Goal: Complete application form

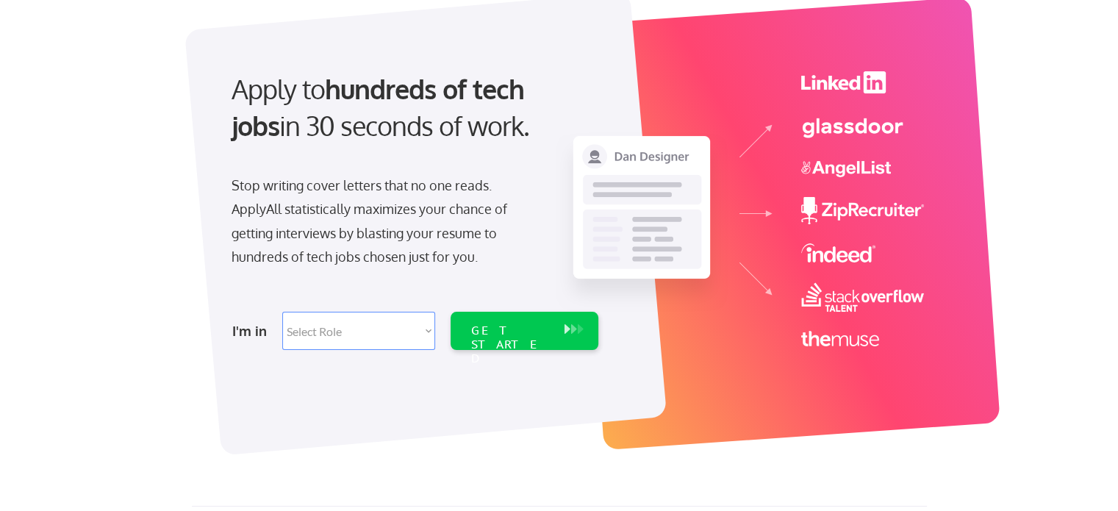
scroll to position [99, 0]
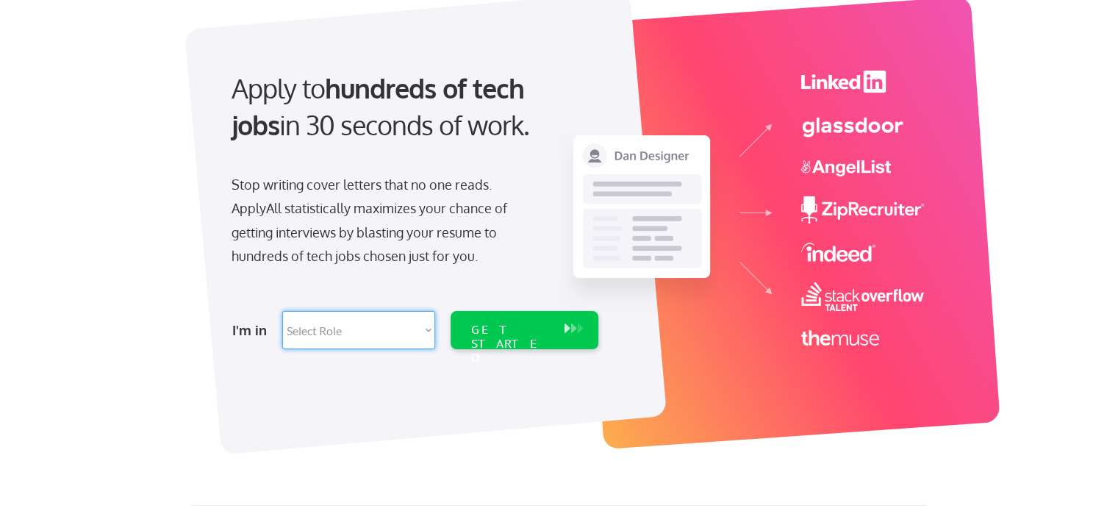
click at [392, 332] on select "Select Role Software Engineering Product Management Customer Success Sales UI/U…" at bounding box center [358, 330] width 153 height 38
select select ""marketing___comms""
click at [282, 311] on select "Select Role Software Engineering Product Management Customer Success Sales UI/U…" at bounding box center [358, 330] width 153 height 38
select select ""marketing___comms""
click at [501, 340] on div "GET STARTED" at bounding box center [510, 330] width 93 height 38
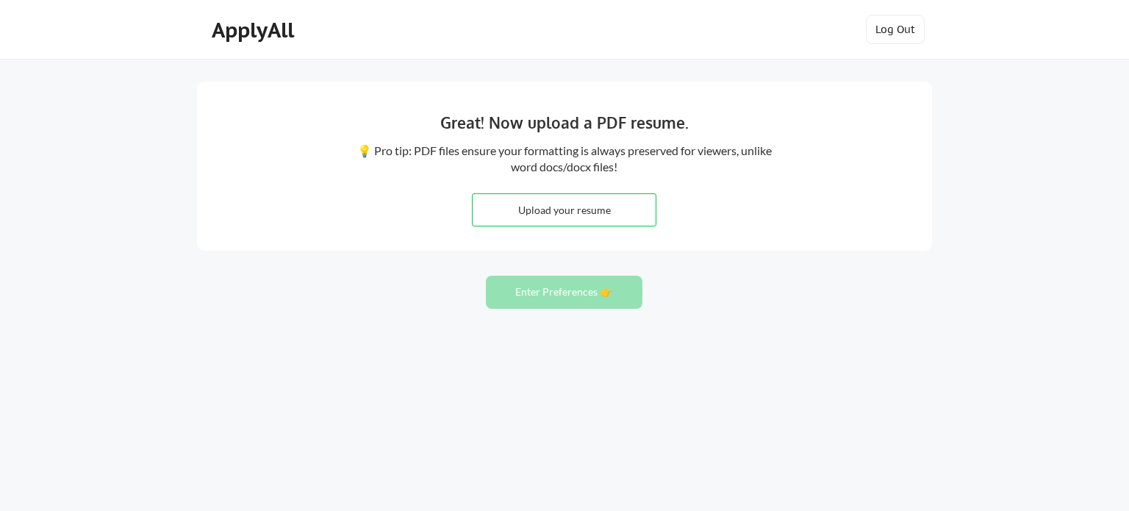
click at [586, 208] on input "file" at bounding box center [564, 210] width 183 height 32
type input "C:\fakepath\Skipper, Leanne_Resume 2025.pdf"
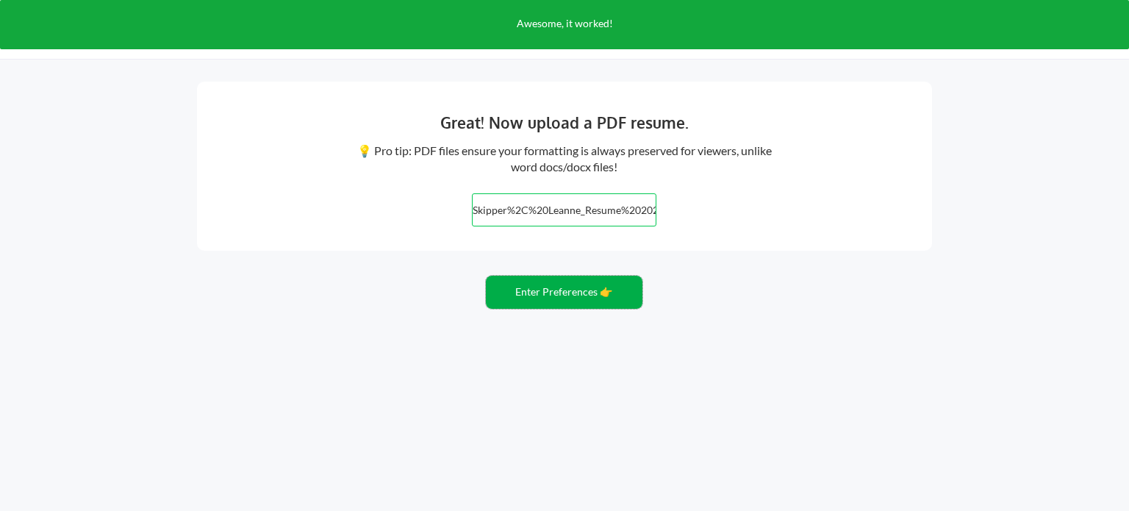
click at [532, 289] on button "Enter Preferences 👉" at bounding box center [564, 292] width 157 height 33
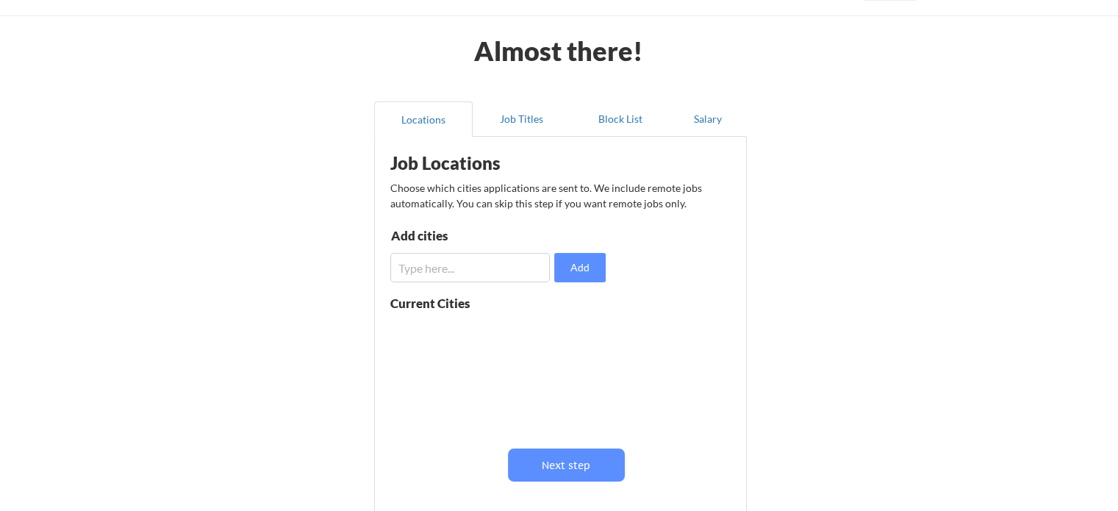
scroll to position [44, 0]
click at [453, 264] on input "input" at bounding box center [469, 266] width 159 height 29
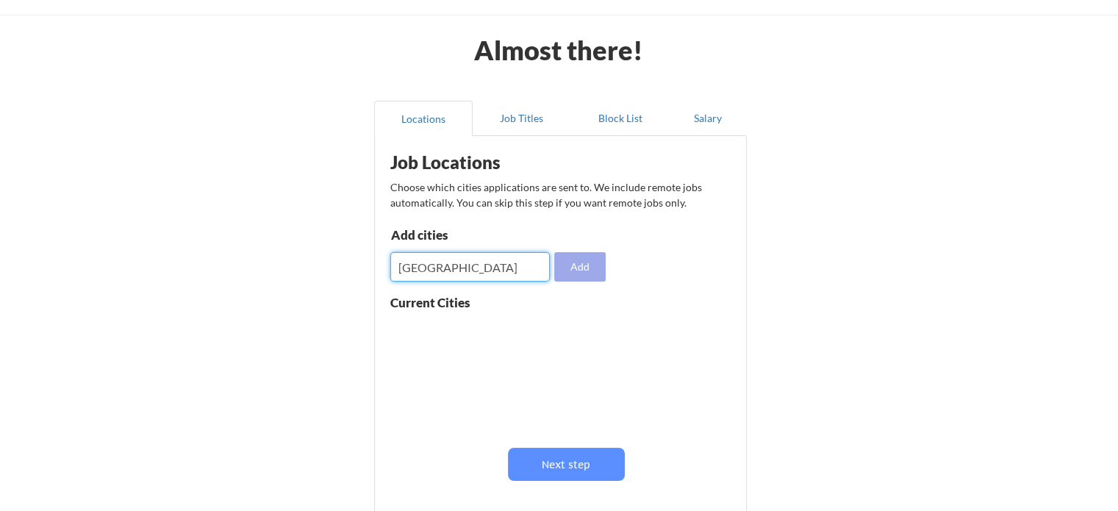
type input "Chicago"
click at [581, 267] on button "Add" at bounding box center [579, 266] width 51 height 29
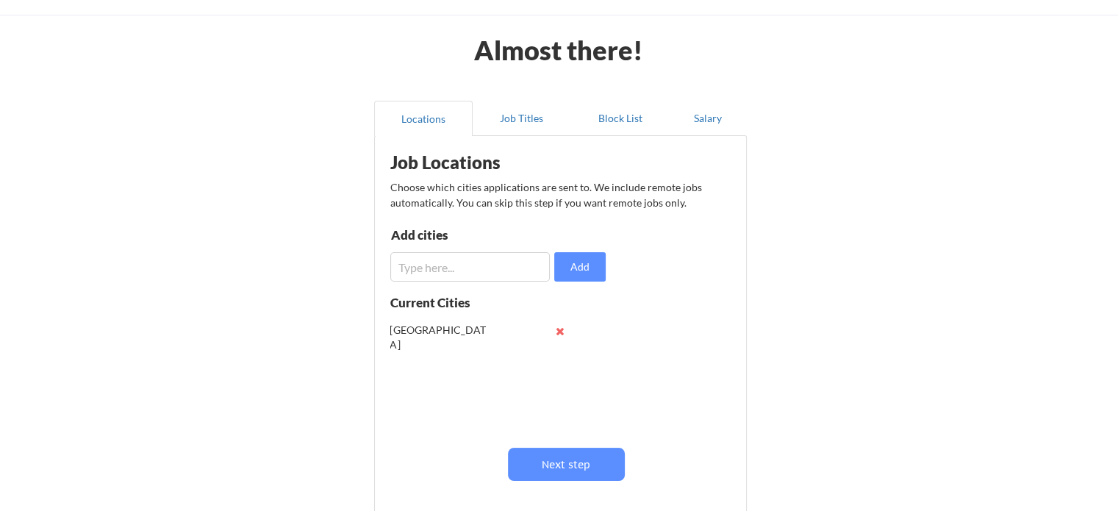
click at [447, 279] on input "input" at bounding box center [469, 266] width 159 height 29
type input "Oakbeook"
click at [447, 279] on input "input" at bounding box center [469, 266] width 159 height 29
type input "Naperville"
click at [445, 258] on input "input" at bounding box center [469, 266] width 159 height 29
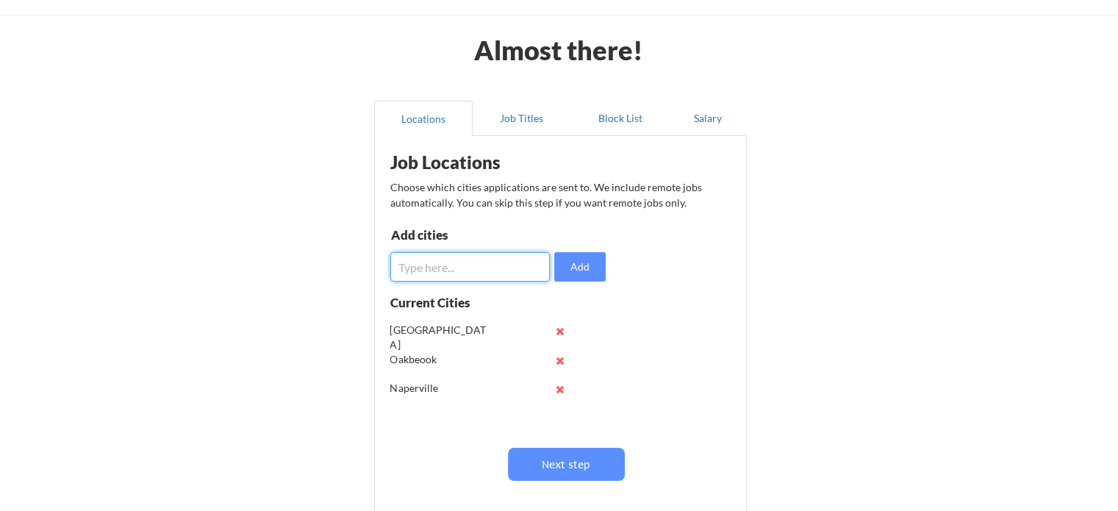
click at [445, 258] on input "input" at bounding box center [469, 266] width 159 height 29
type input "Aurora"
click at [558, 355] on button at bounding box center [560, 360] width 11 height 11
click at [461, 267] on input "input" at bounding box center [469, 266] width 159 height 29
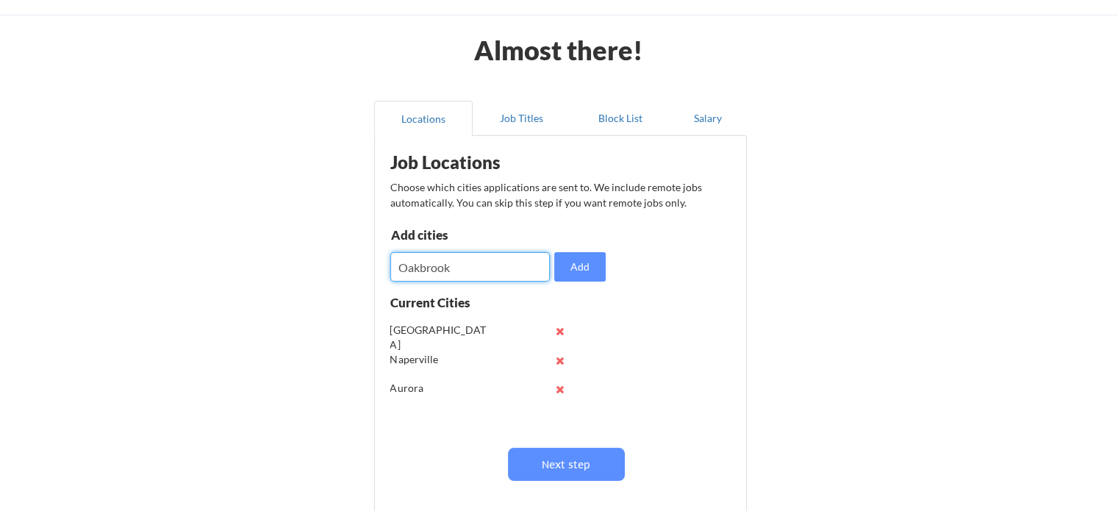
type input "Oakbrook"
click at [461, 267] on input "input" at bounding box center [469, 266] width 159 height 29
type input "Rosemont"
click at [461, 267] on input "input" at bounding box center [469, 266] width 159 height 29
type input "Schaumburg"
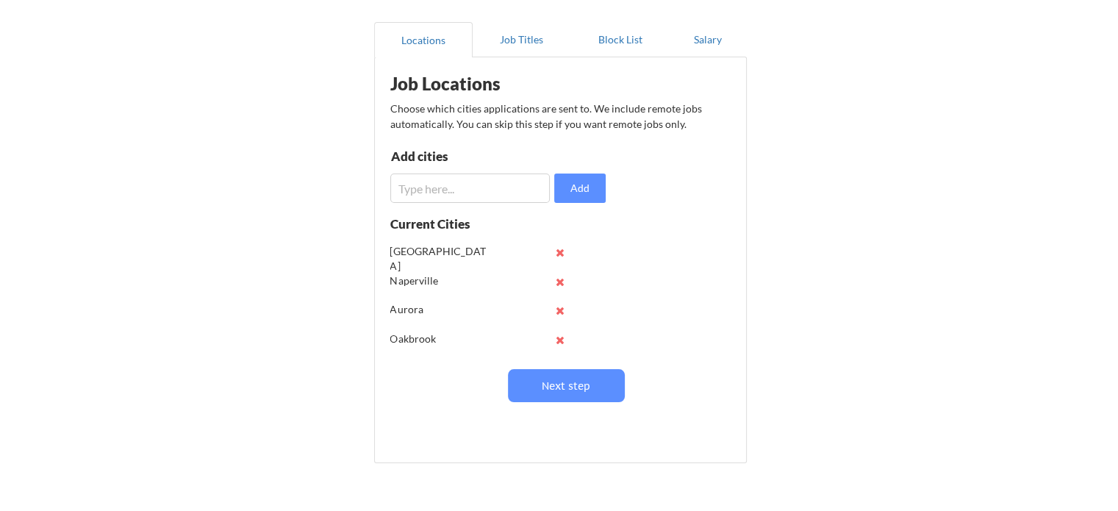
scroll to position [123, 0]
click at [566, 378] on button "Next step" at bounding box center [566, 384] width 117 height 33
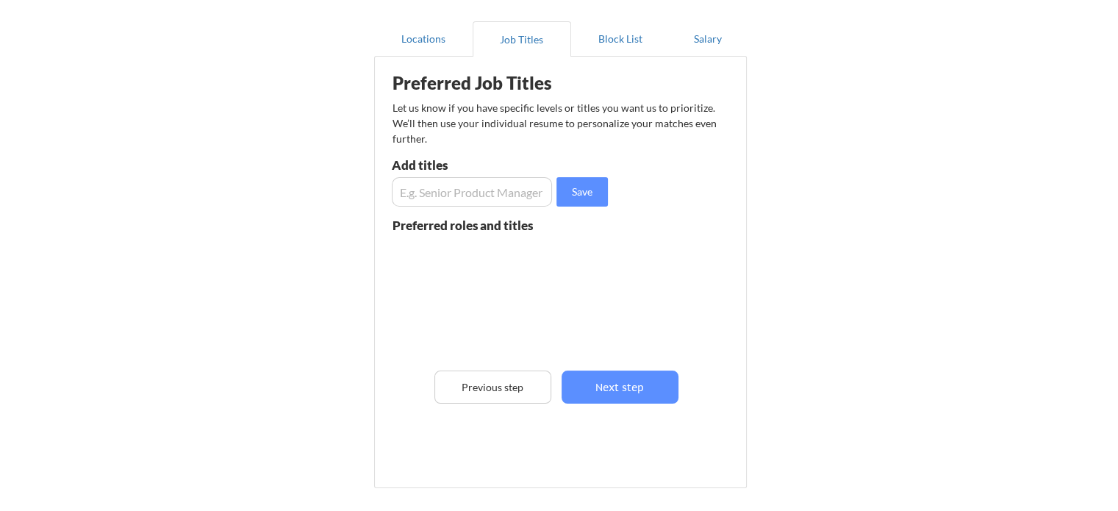
click at [423, 195] on input "input" at bounding box center [472, 191] width 160 height 29
type input "Senior Affiliate Marketing Manager"
click at [423, 195] on input "input" at bounding box center [472, 191] width 160 height 29
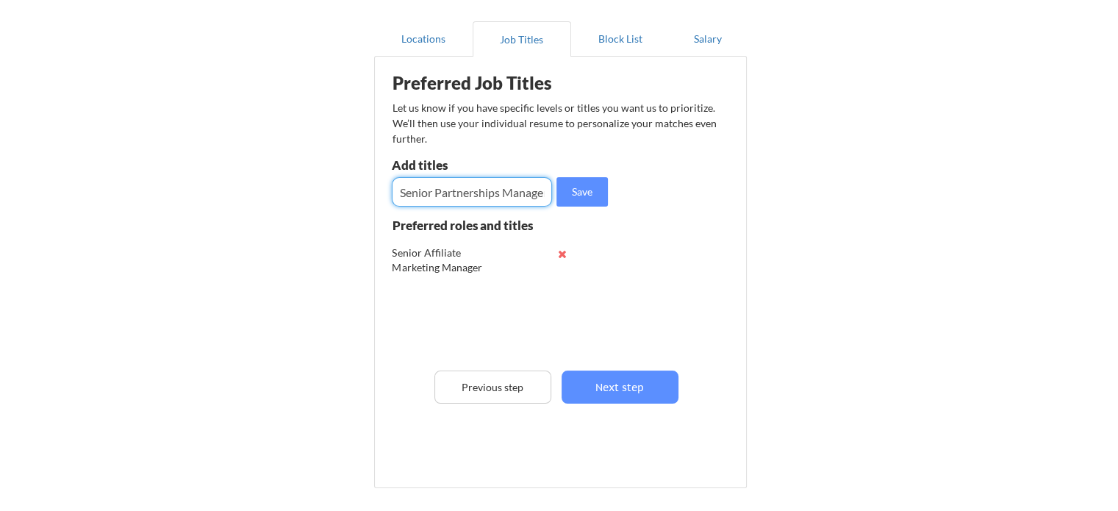
scroll to position [0, 4]
type input "Senior Partnerships Manager"
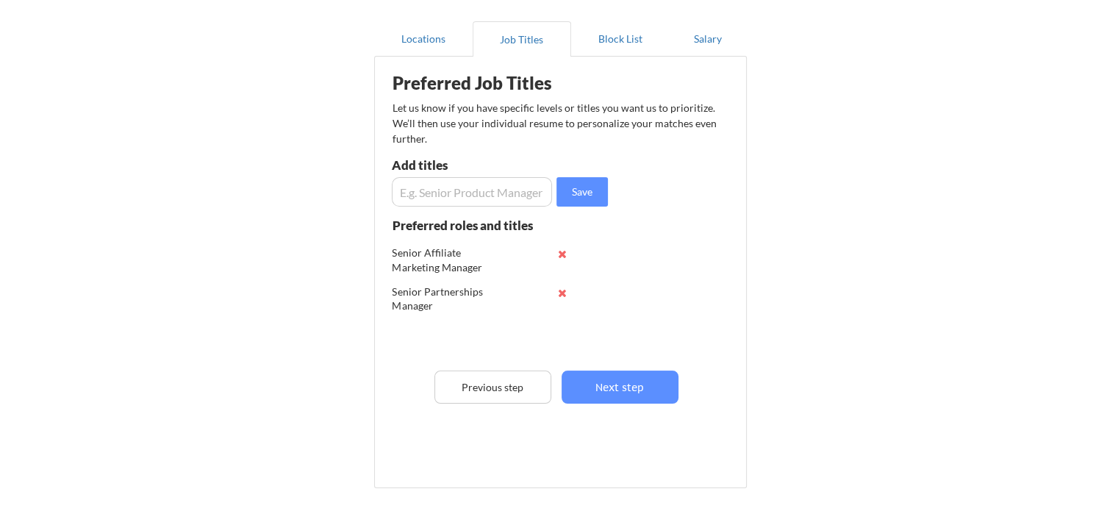
scroll to position [0, 0]
click at [423, 195] on input "input" at bounding box center [472, 191] width 160 height 29
type input "A"
type input "Senior Account Manager"
click at [423, 195] on input "input" at bounding box center [472, 191] width 160 height 29
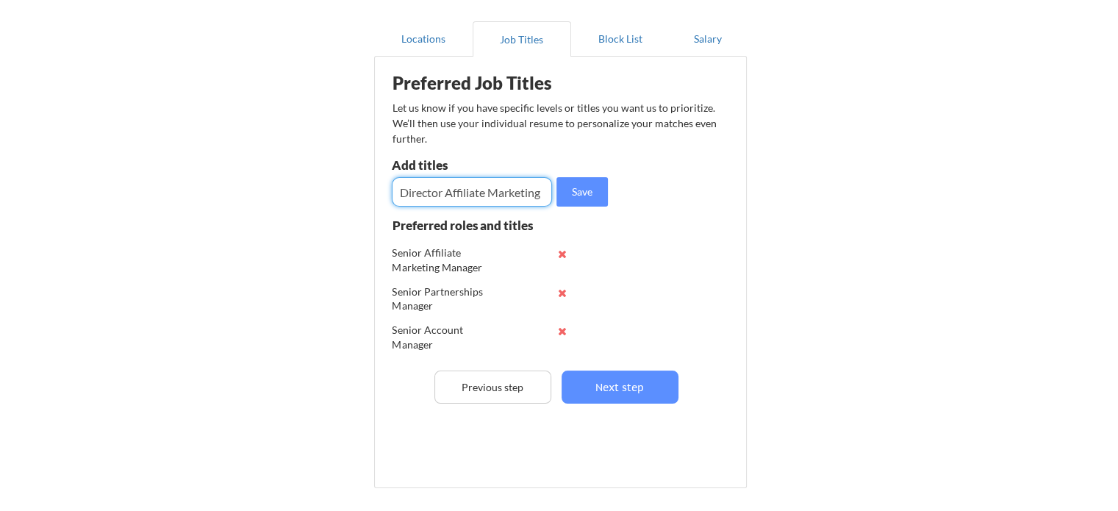
type input "Director Affiliate Marketing"
click at [423, 195] on input "input" at bounding box center [472, 191] width 160 height 29
type input "Director Partnership Marketing"
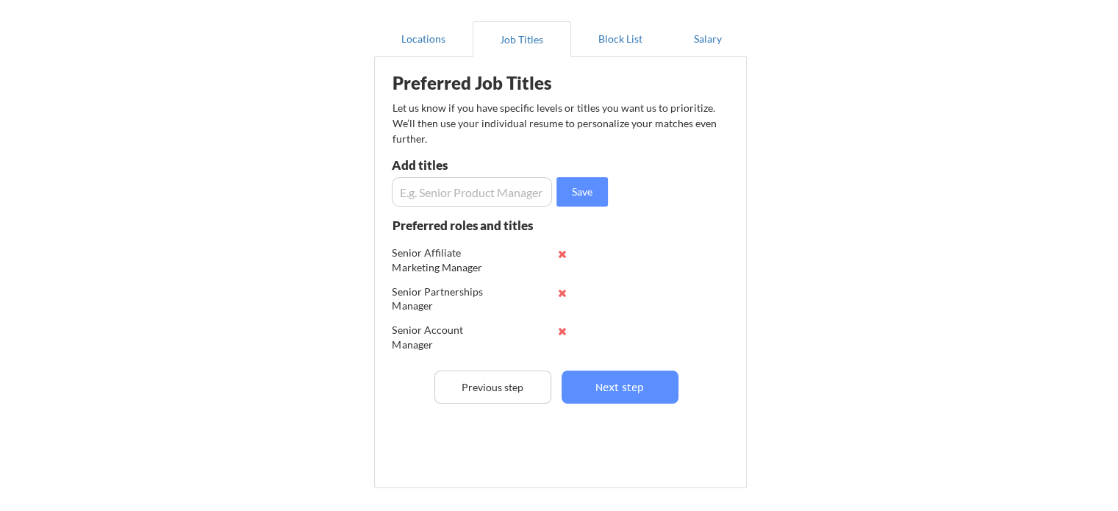
click at [423, 195] on input "input" at bounding box center [472, 191] width 160 height 29
type input "Associate Account Director Affiliate Marketing"
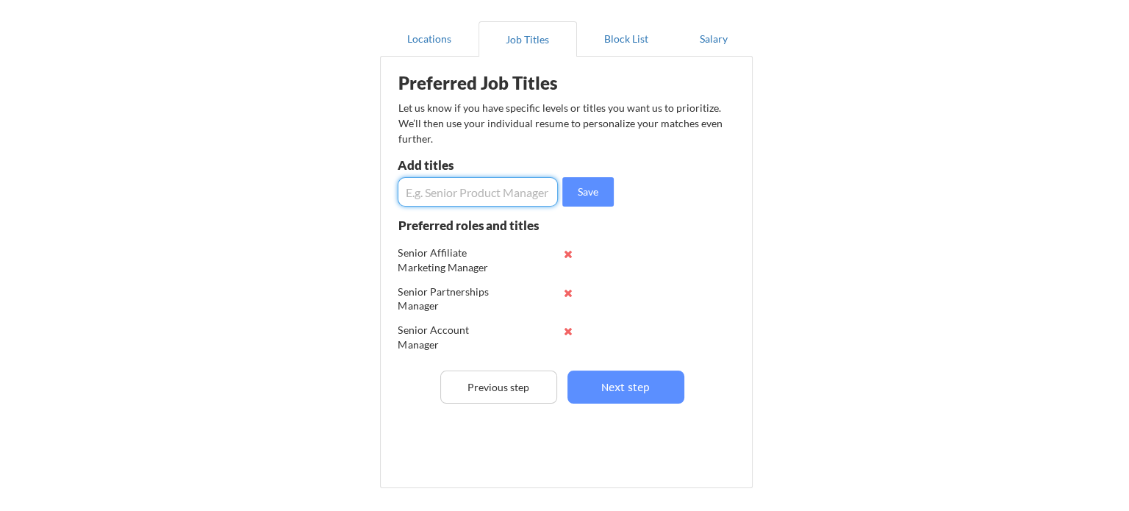
scroll to position [0, 0]
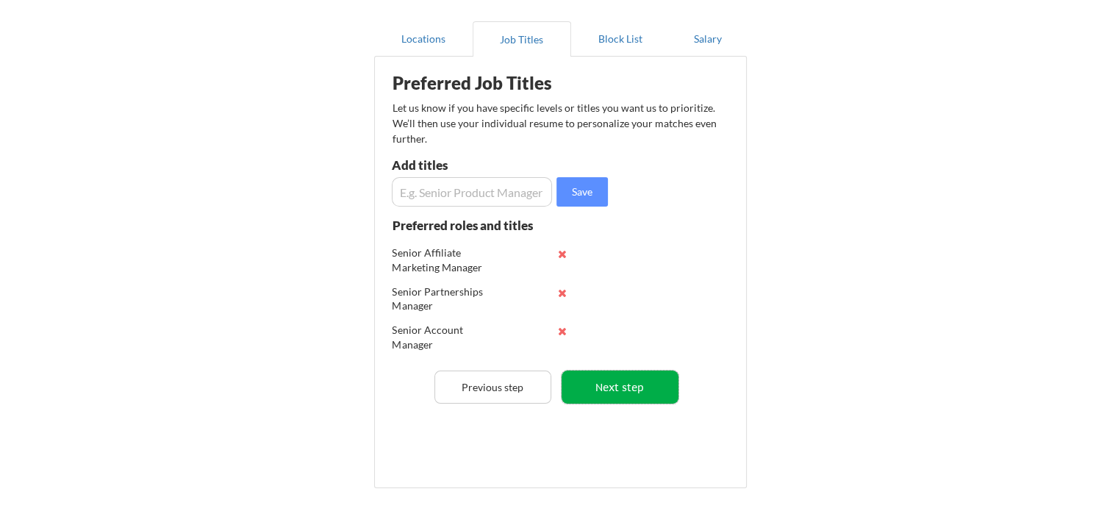
click at [604, 379] on button "Next step" at bounding box center [619, 386] width 117 height 33
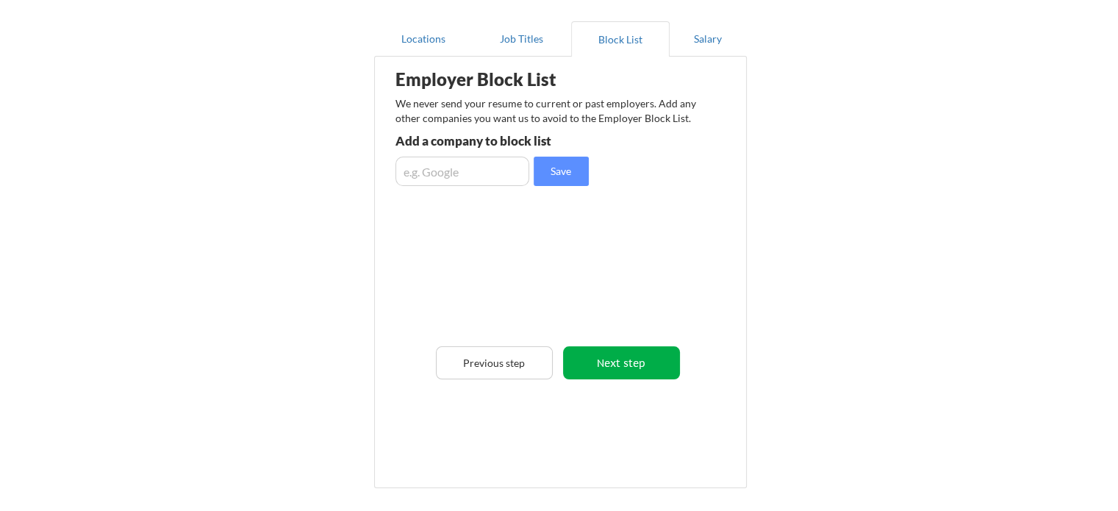
click at [609, 361] on button "Next step" at bounding box center [621, 362] width 117 height 33
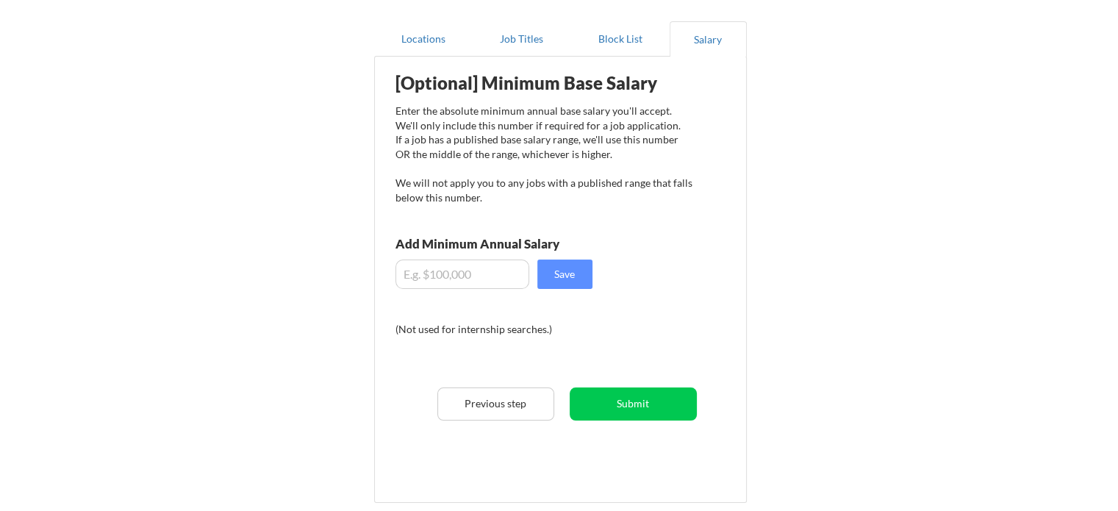
click at [457, 281] on input "input" at bounding box center [462, 273] width 134 height 29
click at [429, 271] on input "input" at bounding box center [462, 273] width 134 height 29
type input "$."
type input "$105,000"
click at [573, 273] on button "Save" at bounding box center [564, 273] width 55 height 29
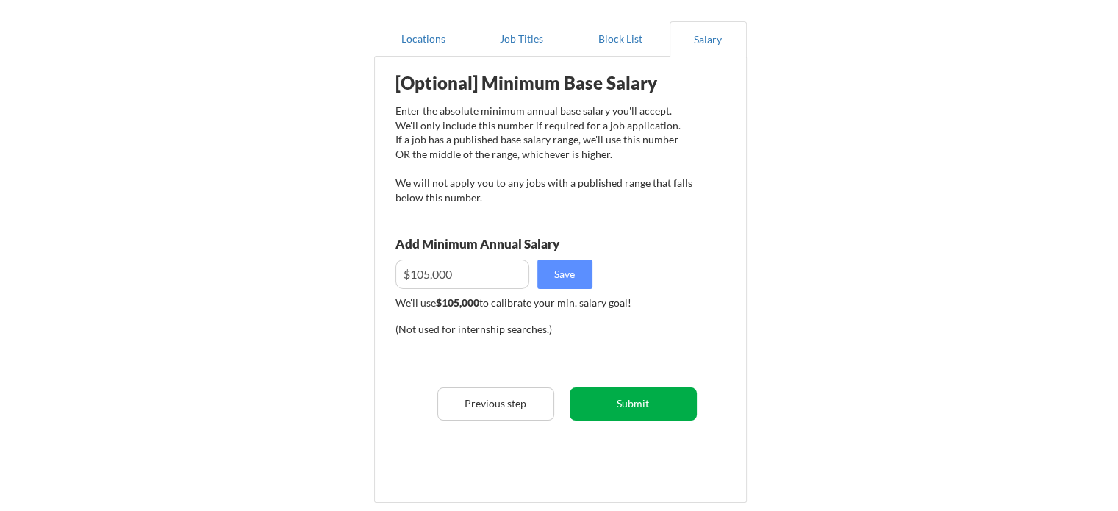
click at [607, 413] on button "Submit" at bounding box center [633, 403] width 127 height 33
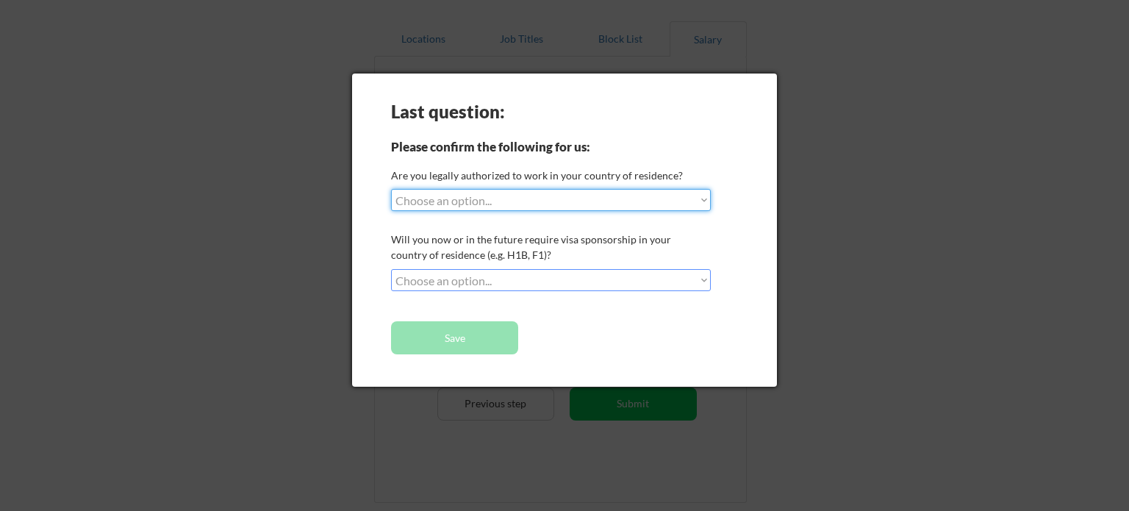
click at [578, 201] on select "Choose an option... Yes, I am a US Citizen Yes, I am a Canadian Citizen Yes, I …" at bounding box center [551, 200] width 320 height 22
select select ""yes__i_am_a_us_citizen""
click at [391, 189] on select "Choose an option... Yes, I am a US Citizen Yes, I am a Canadian Citizen Yes, I …" at bounding box center [551, 200] width 320 height 22
click at [494, 276] on select "Choose an option... No, I will not need sponsorship Yes, I will need sponsorship" at bounding box center [551, 280] width 320 height 22
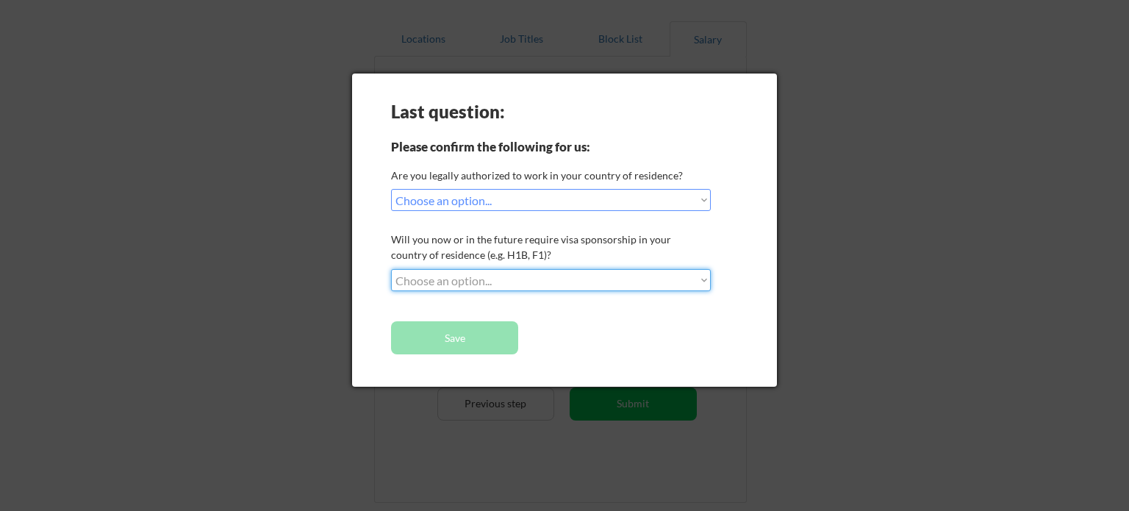
select select ""no__i_will_not_need_sponsorship""
click at [391, 269] on select "Choose an option... No, I will not need sponsorship Yes, I will need sponsorship" at bounding box center [551, 280] width 320 height 22
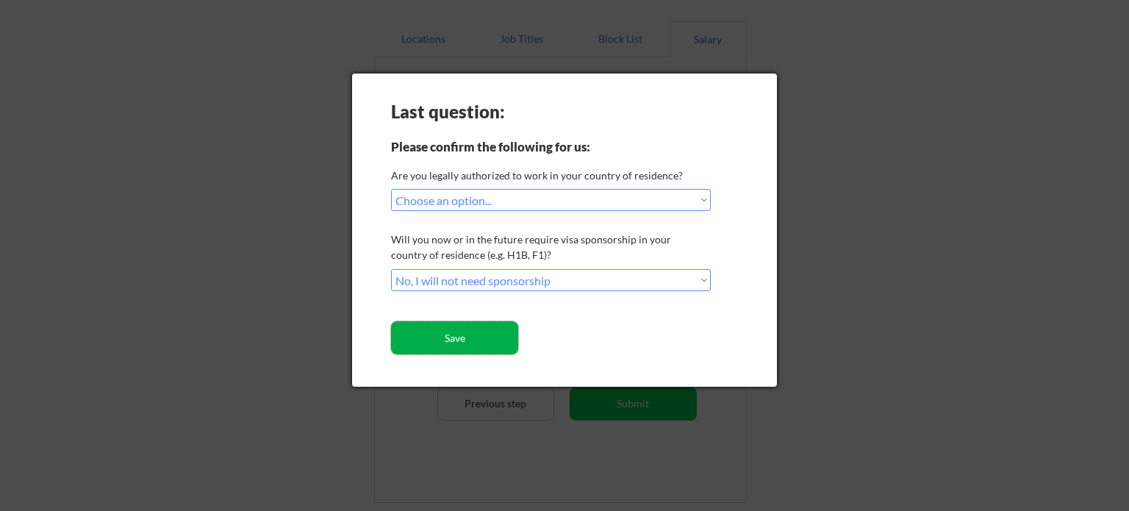
click at [456, 342] on button "Save" at bounding box center [454, 337] width 127 height 33
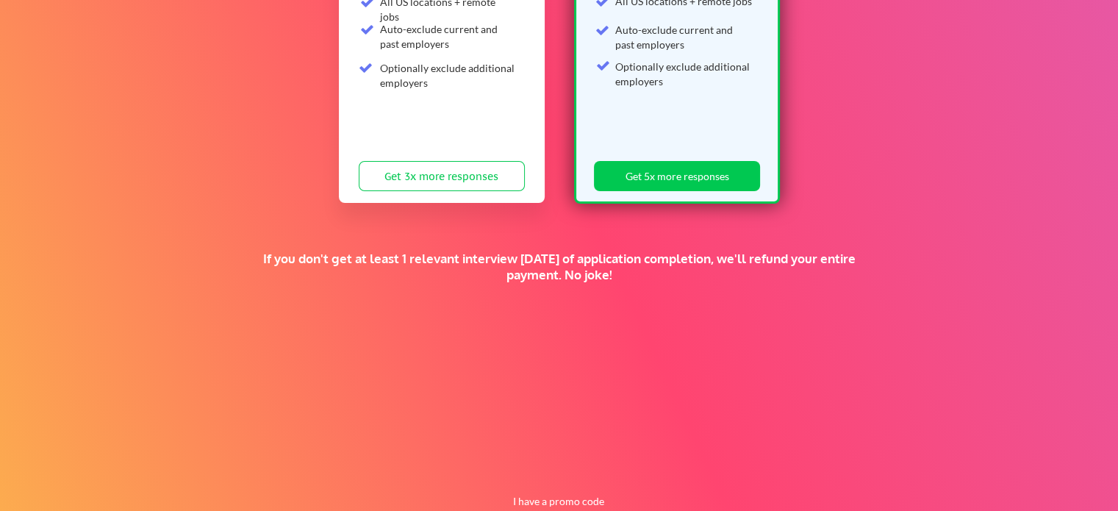
scroll to position [351, 0]
